Goal: Find specific page/section: Find specific page/section

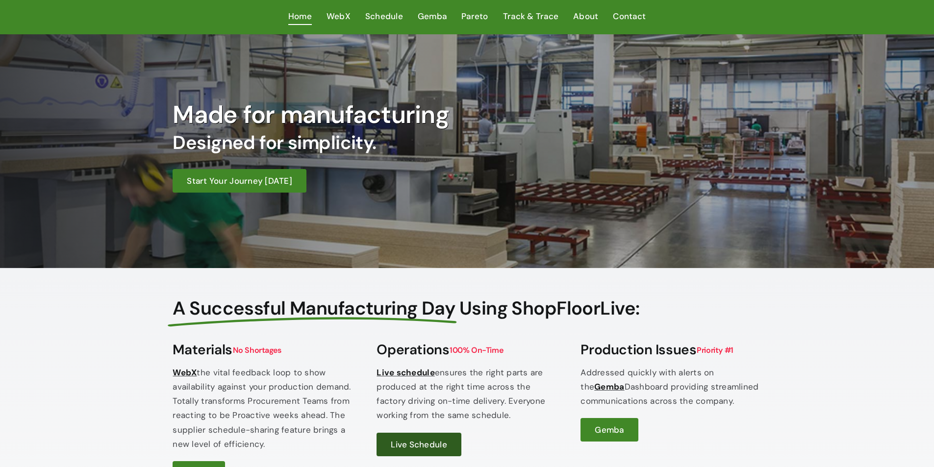
click at [379, 438] on link "Live Schedule" at bounding box center [419, 445] width 84 height 24
click at [382, 444] on link "Live Schedule" at bounding box center [419, 445] width 84 height 24
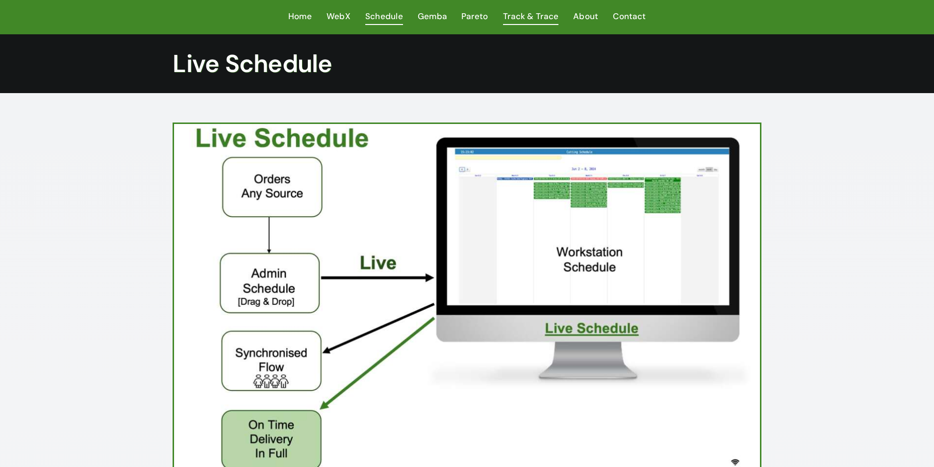
click at [539, 15] on span "Track & Trace" at bounding box center [530, 16] width 55 height 14
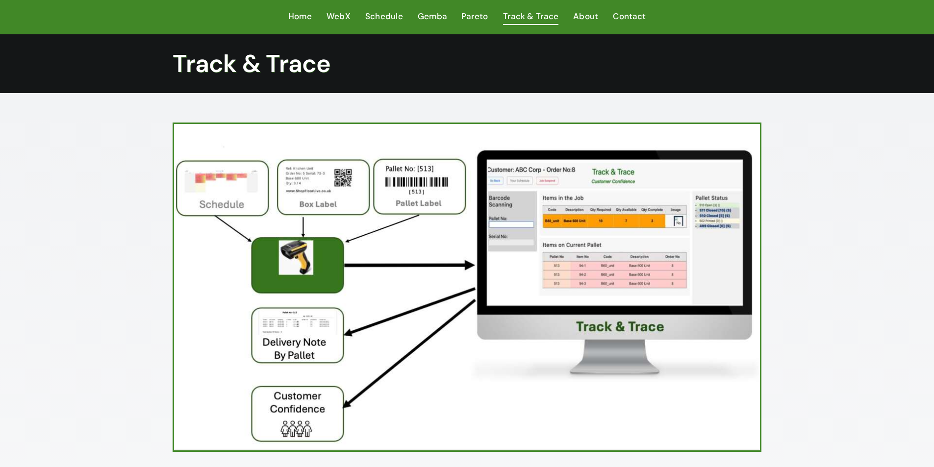
click at [235, 179] on img at bounding box center [466, 287] width 585 height 327
